Goal: Find specific page/section: Find specific page/section

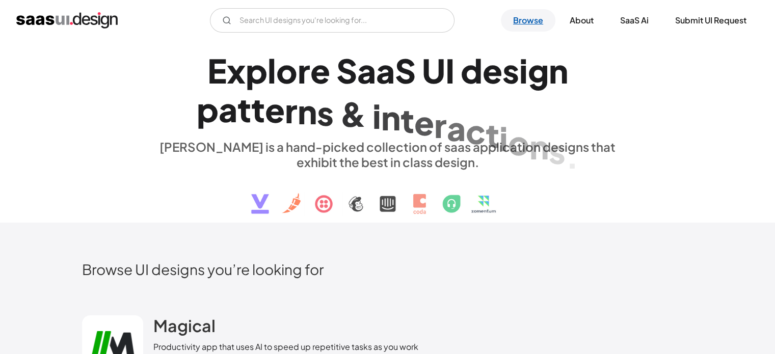
click at [520, 26] on link "Browse" at bounding box center [528, 20] width 55 height 22
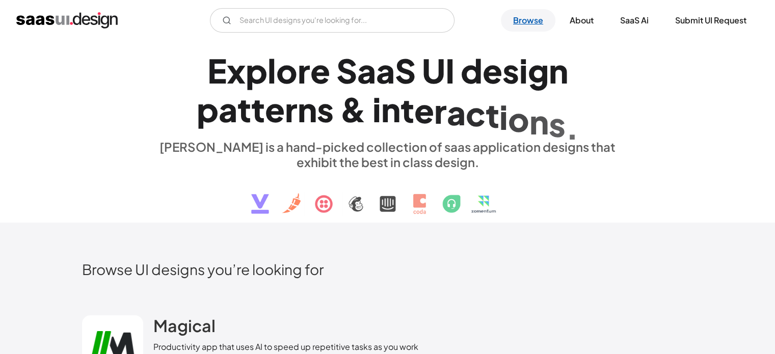
click at [524, 21] on link "Browse" at bounding box center [528, 20] width 55 height 22
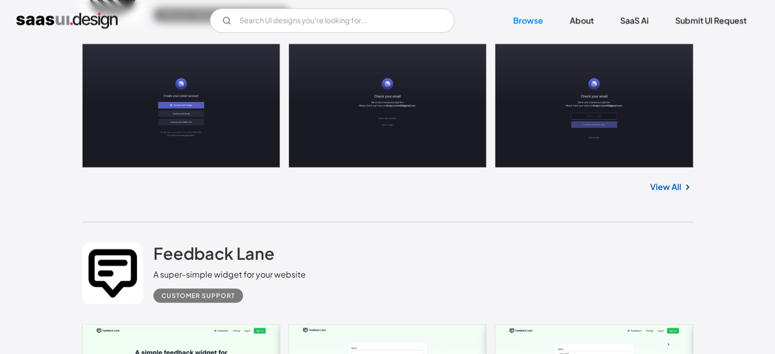
scroll to position [5860, 0]
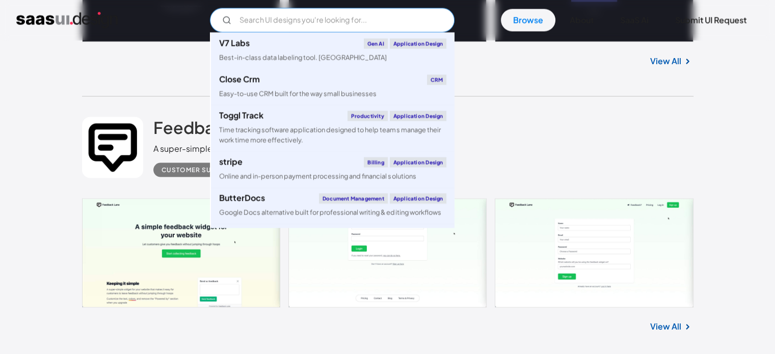
click at [391, 20] on input "Email Form" at bounding box center [332, 20] width 245 height 24
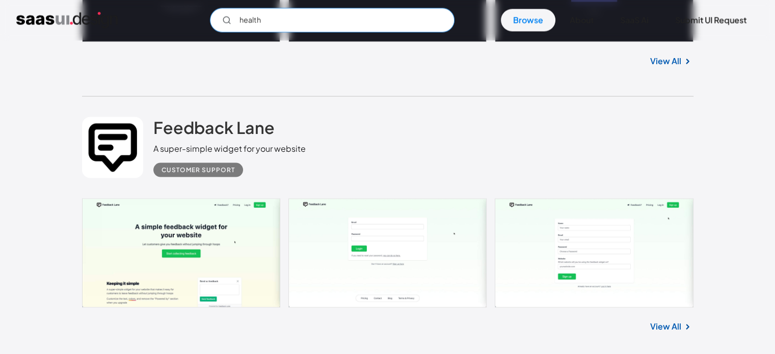
click at [379, 22] on input "health" at bounding box center [332, 20] width 245 height 24
type input "h"
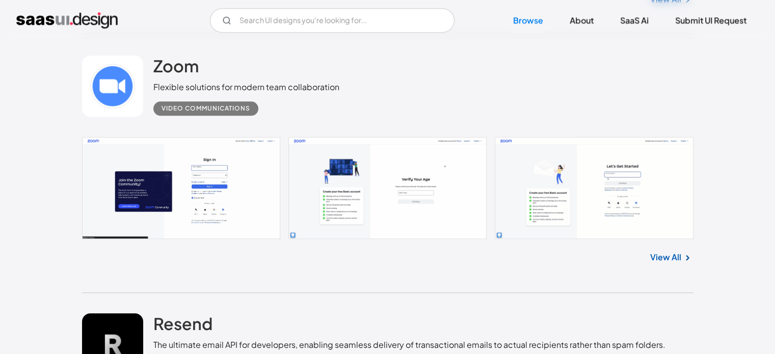
scroll to position [16663, 0]
